Goal: Information Seeking & Learning: Learn about a topic

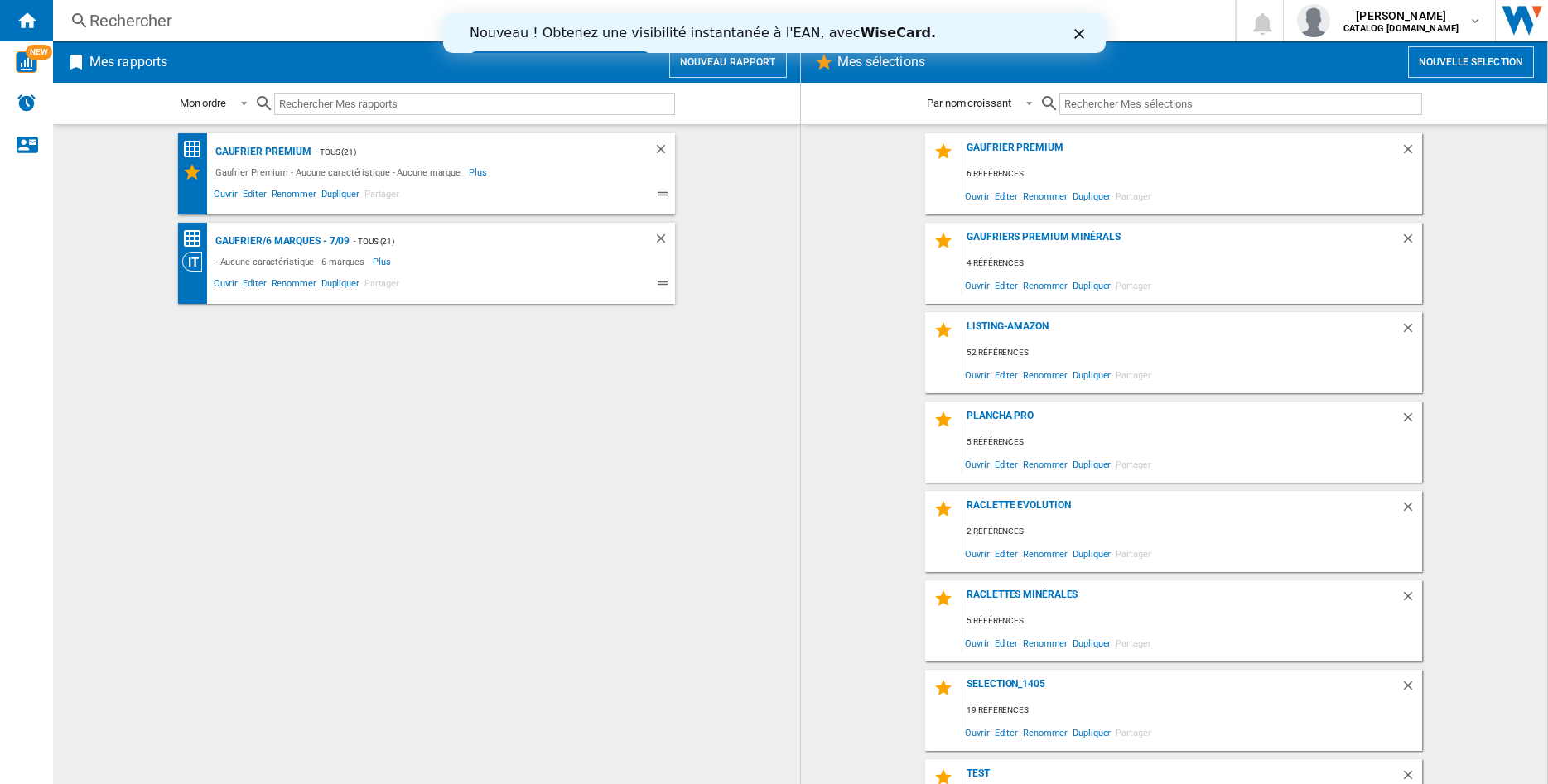
click at [127, 16] on div "Rechercher" at bounding box center [641, 20] width 1103 height 23
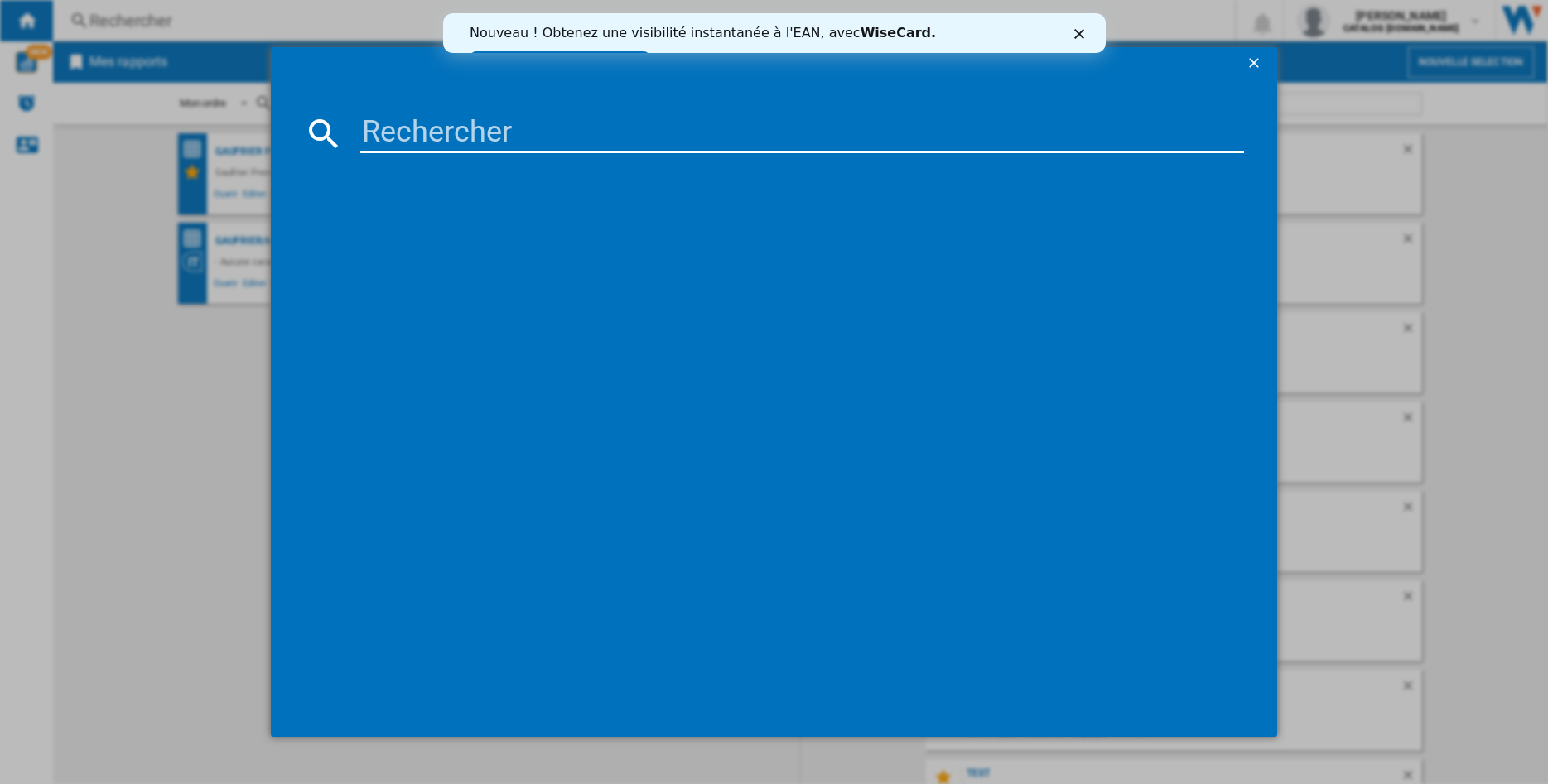
click at [395, 138] on input at bounding box center [802, 133] width 884 height 40
type input "349015"
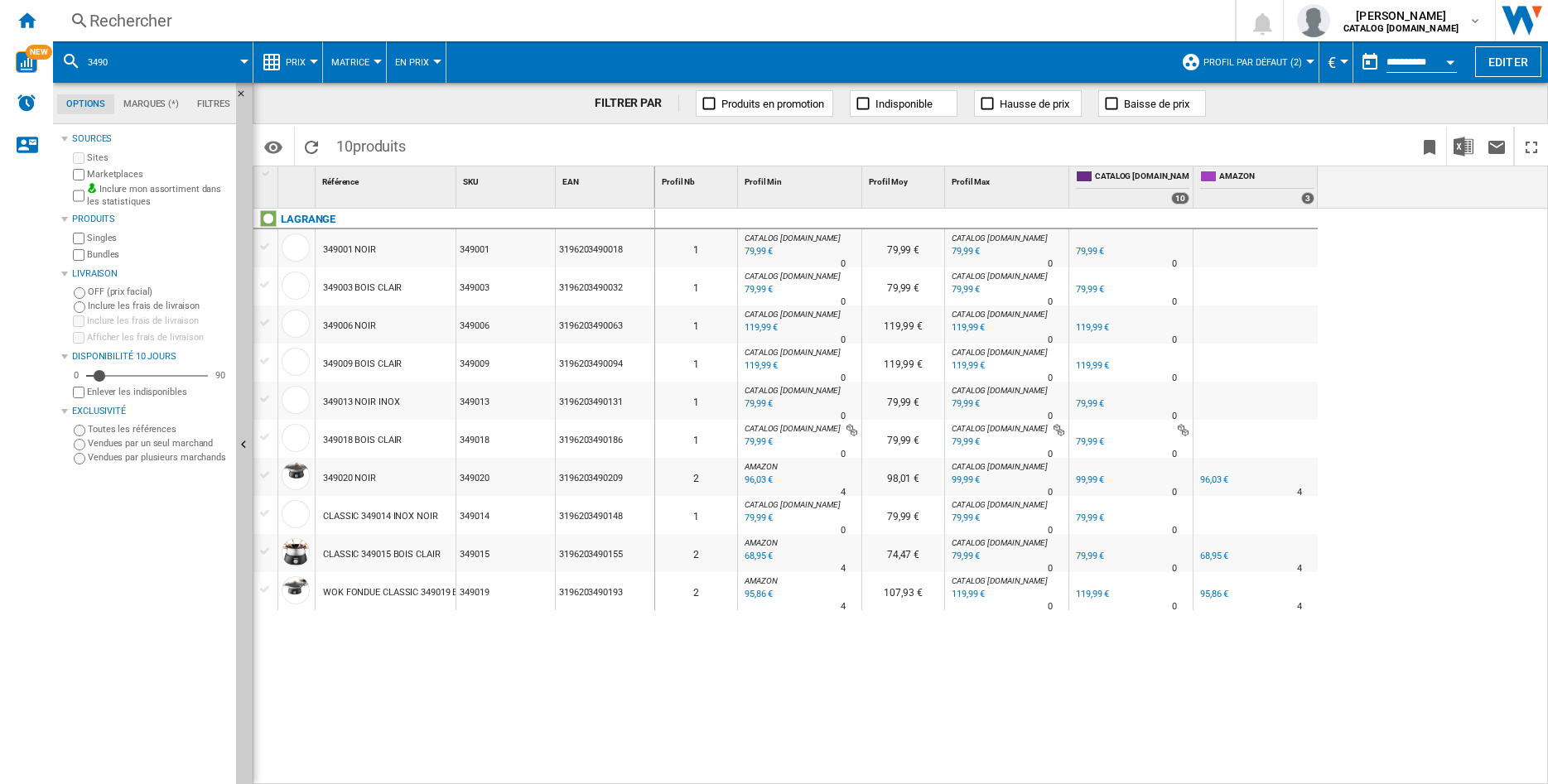
click at [359, 554] on div "CLASSIC 349015 BOIS CLAIR" at bounding box center [382, 555] width 118 height 38
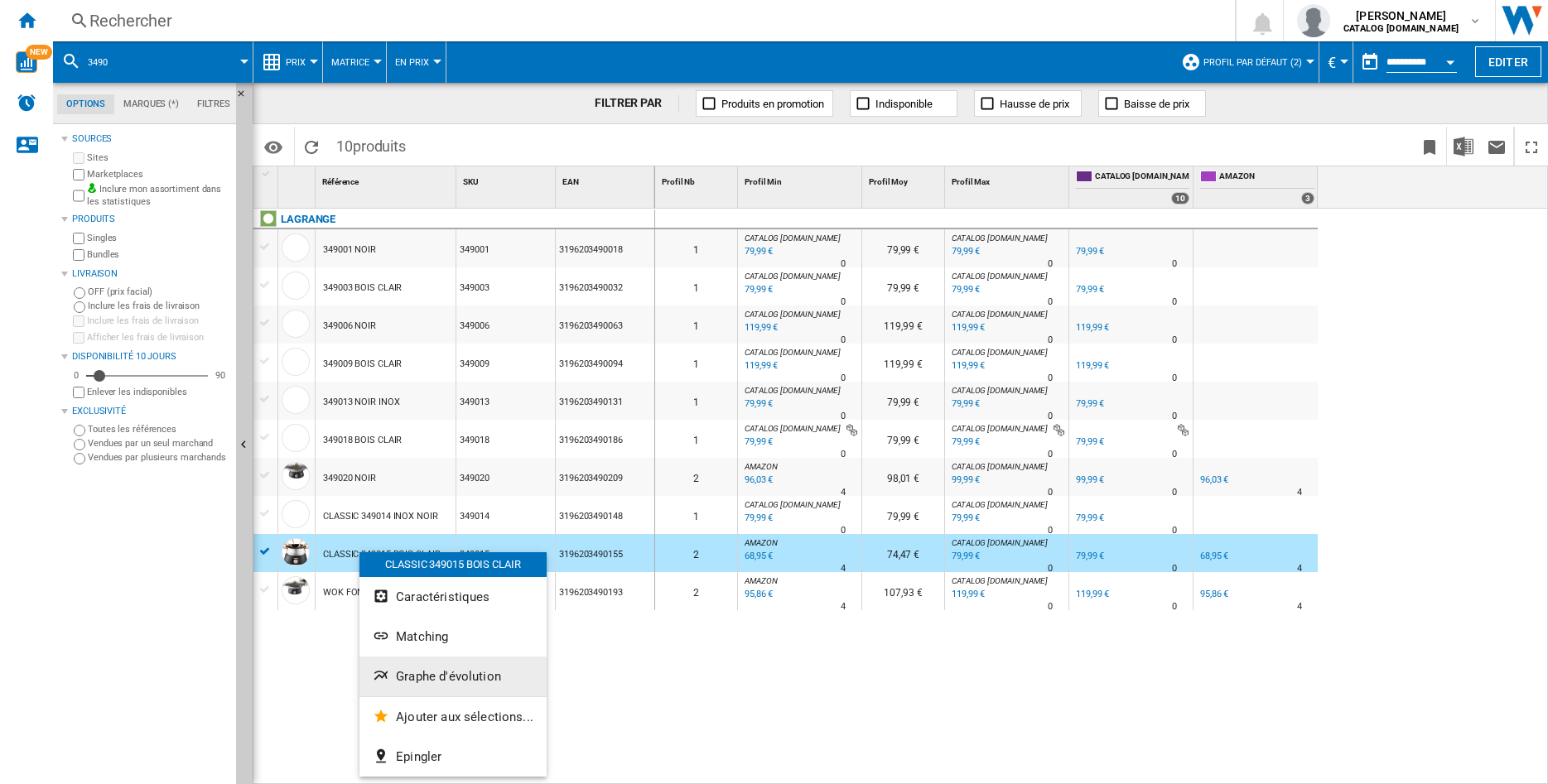
click at [416, 677] on span "Graphe d'évolution" at bounding box center [448, 676] width 105 height 15
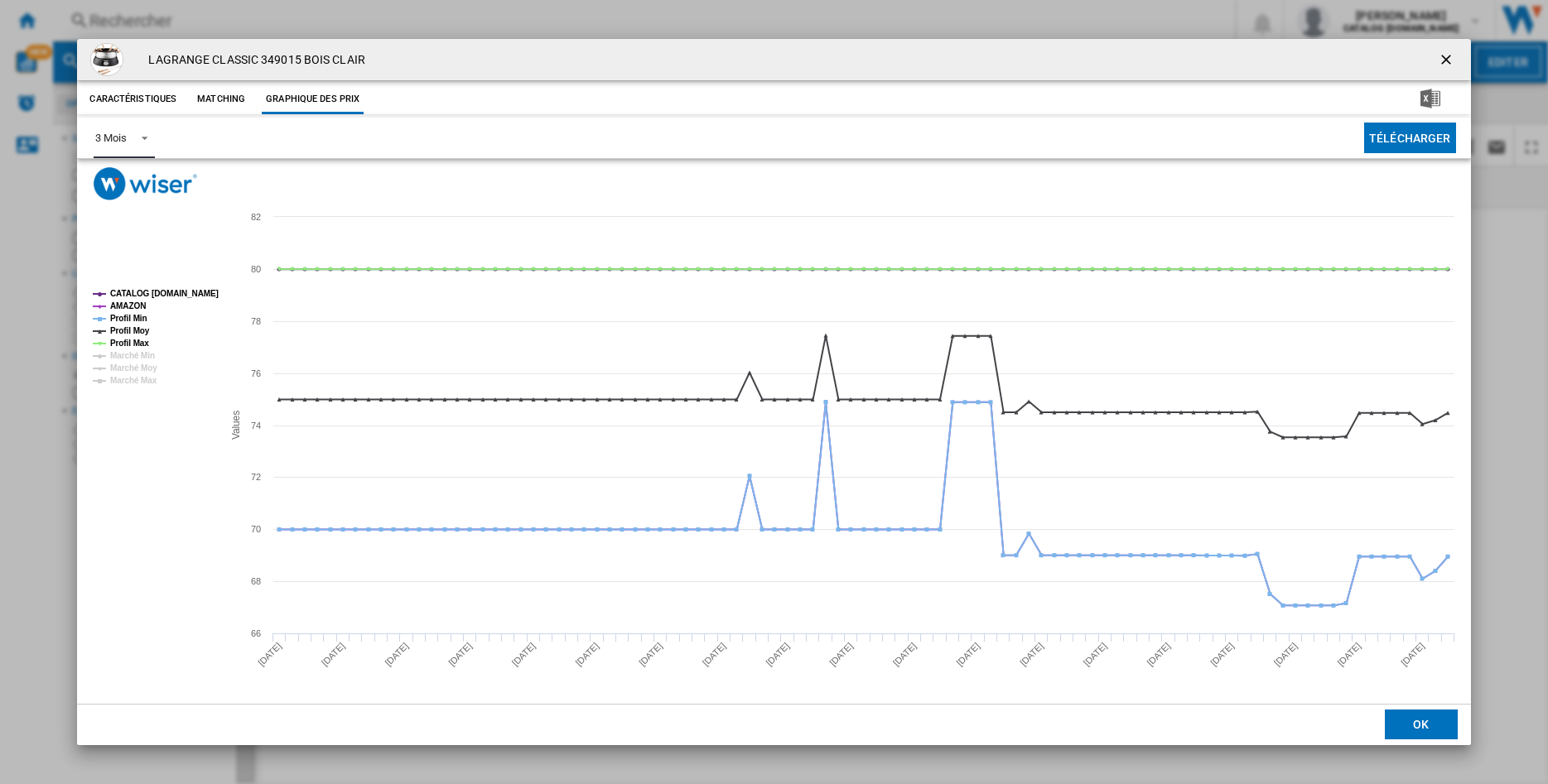
click at [148, 140] on span "Product popup" at bounding box center [139, 136] width 20 height 15
click at [136, 177] on md-option "6 Mois" at bounding box center [138, 177] width 113 height 40
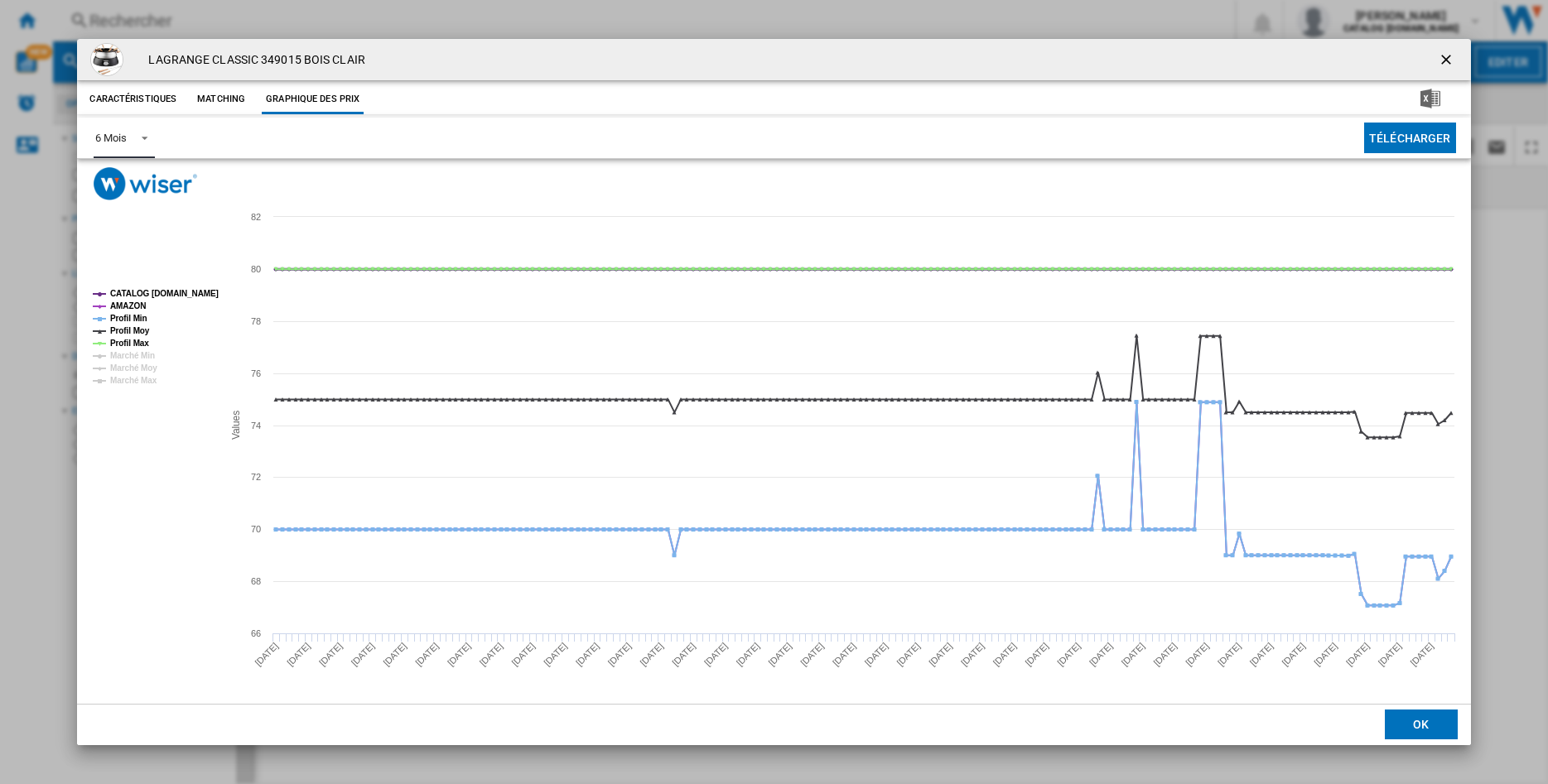
click at [150, 293] on tspan "CATALOG [DOMAIN_NAME]" at bounding box center [164, 293] width 108 height 9
click at [134, 323] on tspan "Profil Min" at bounding box center [129, 318] width 38 height 9
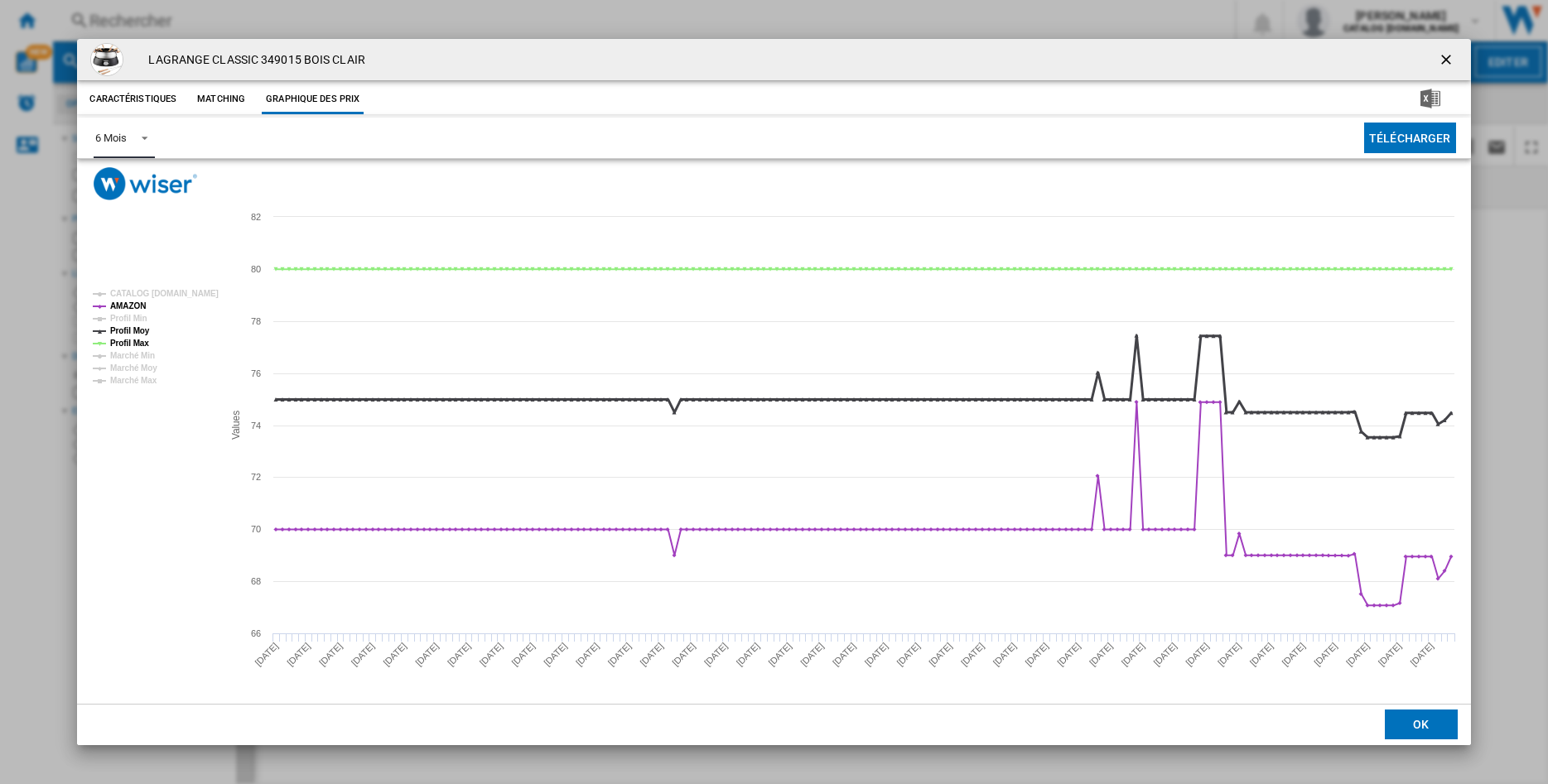
click at [131, 327] on tspan "Profil Moy" at bounding box center [130, 331] width 40 height 9
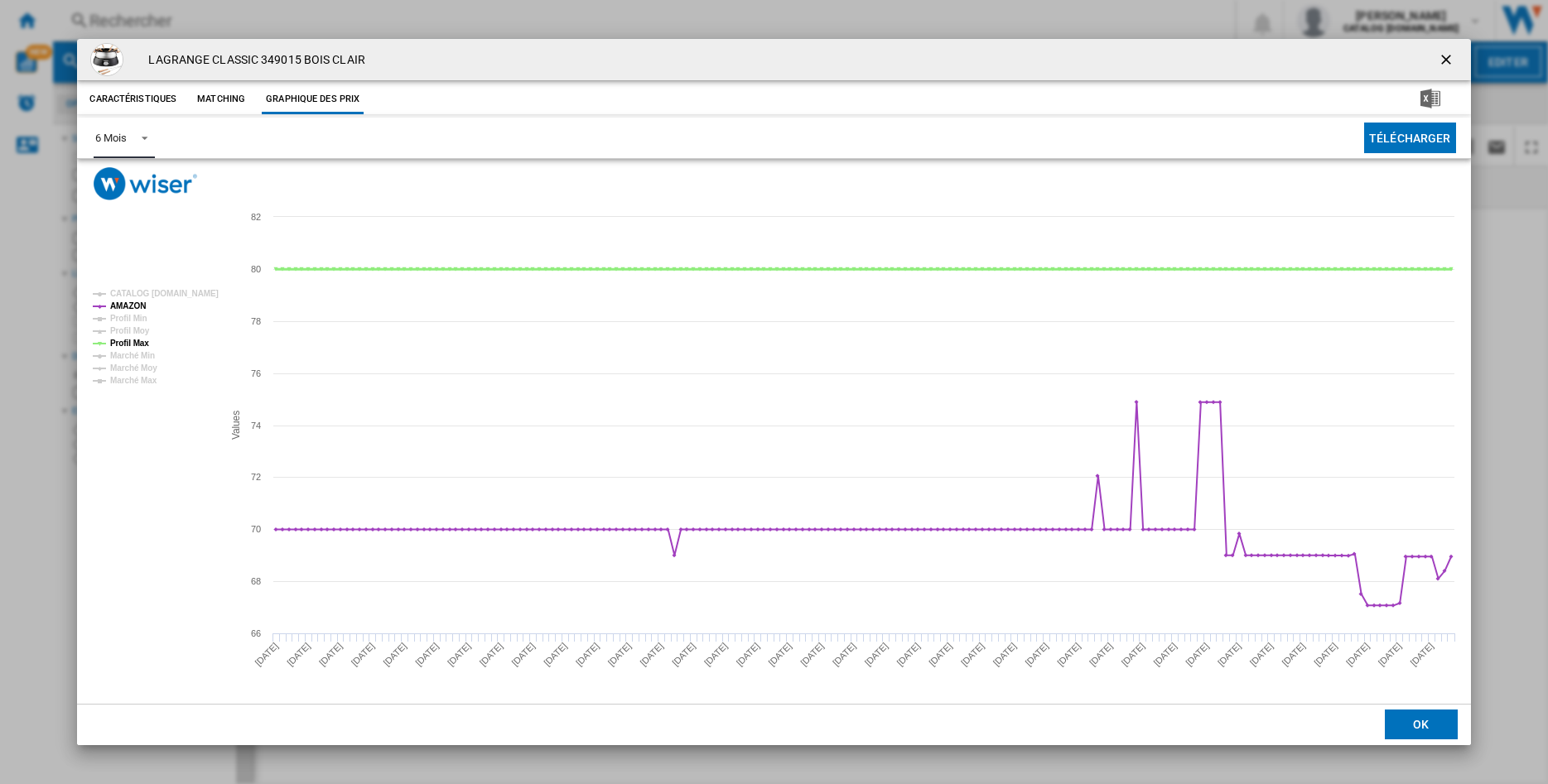
click at [129, 340] on tspan "Profil Max" at bounding box center [130, 343] width 39 height 9
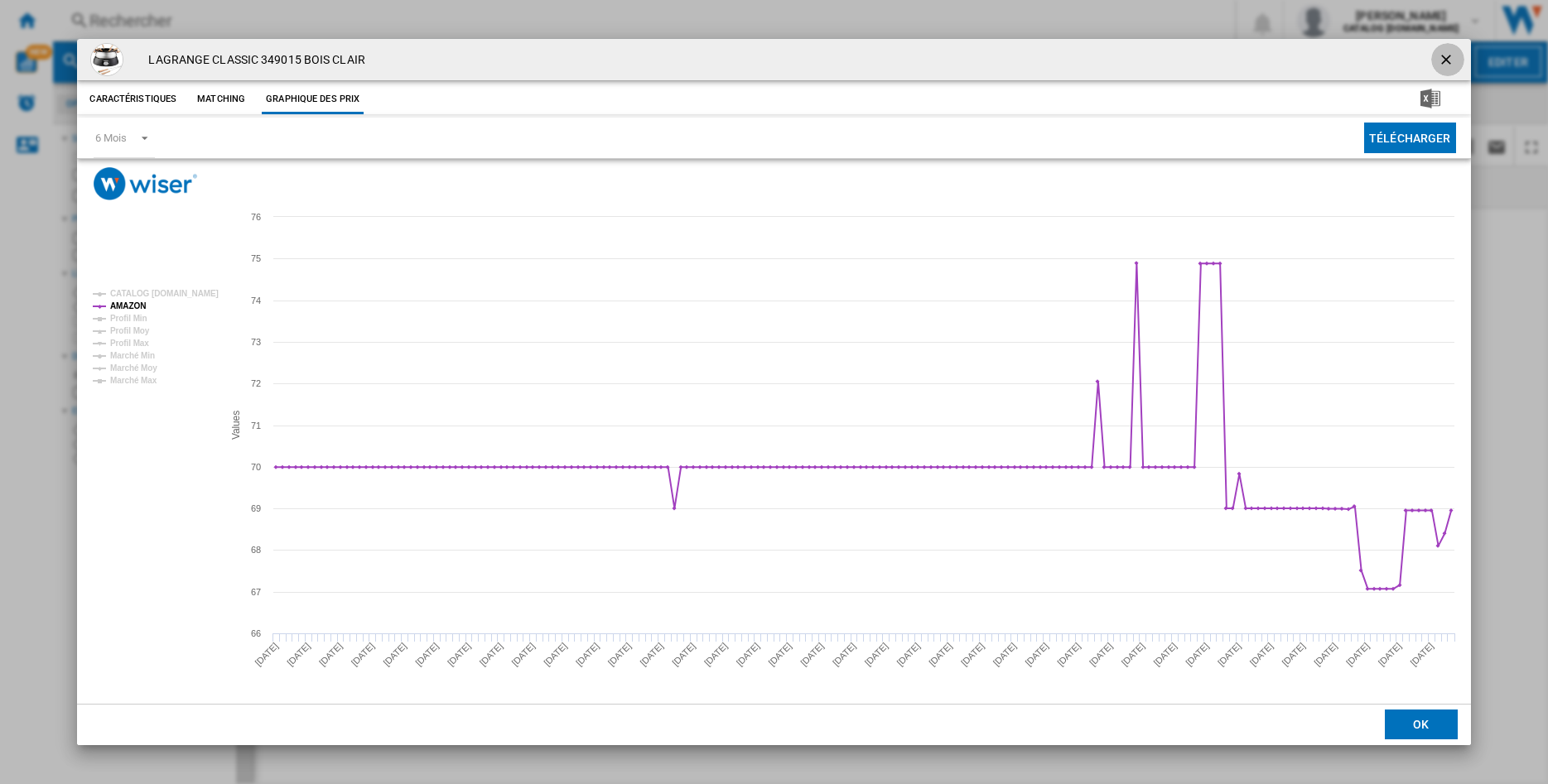
click at [1441, 56] on ng-md-icon "getI18NText('BUTTONS.CLOSE_DIALOG')" at bounding box center [1447, 61] width 20 height 20
